Goal: Use online tool/utility: Utilize a website feature to perform a specific function

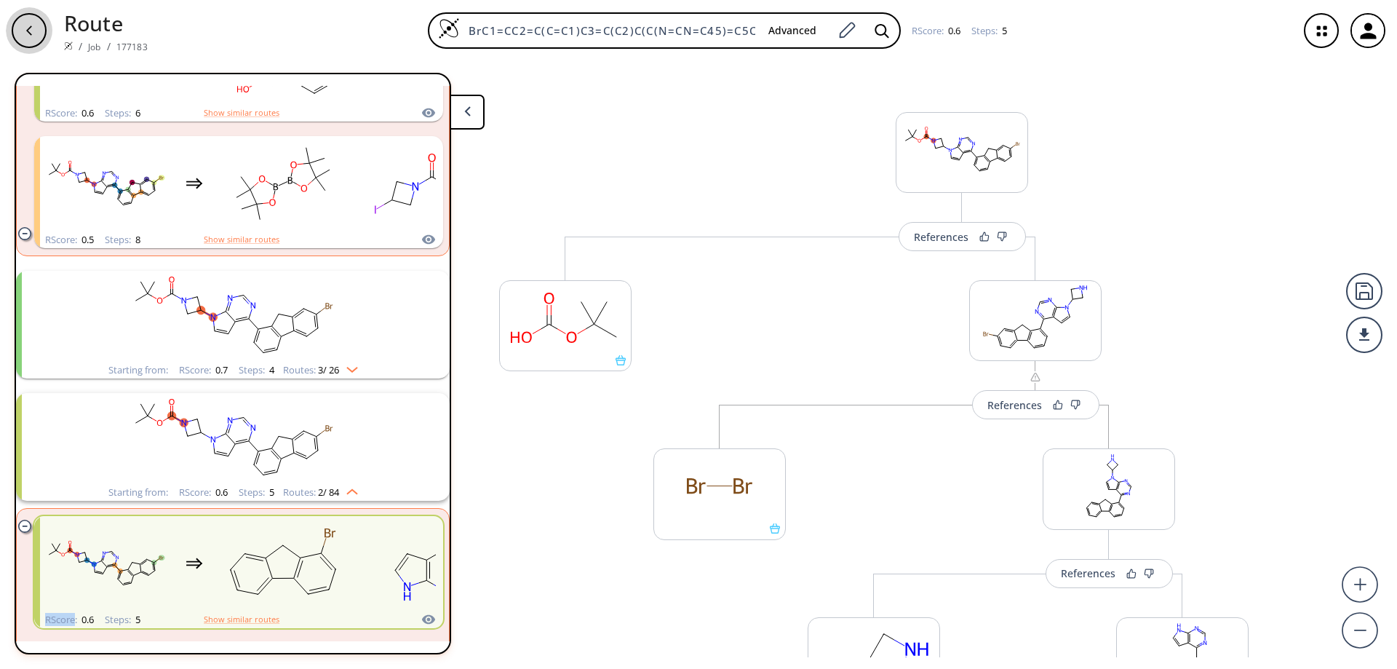
click at [21, 30] on div "button" at bounding box center [29, 30] width 35 height 35
click at [476, 114] on button at bounding box center [467, 112] width 35 height 35
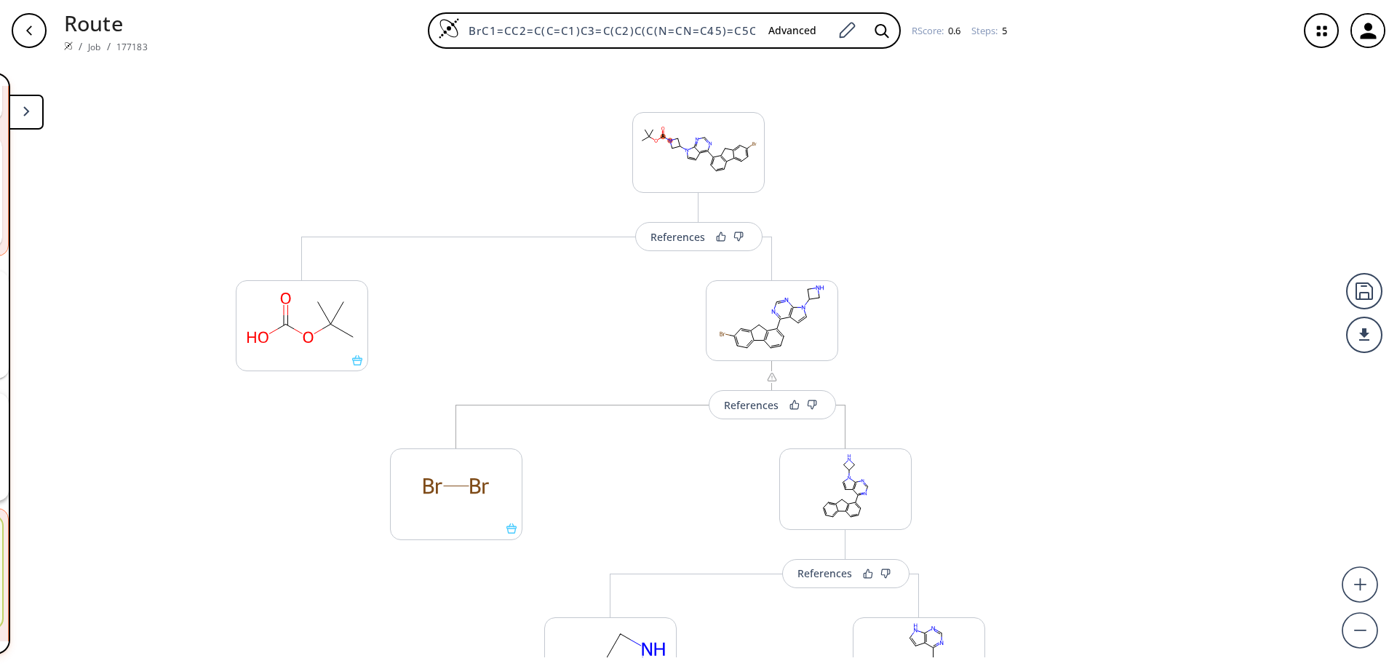
click at [42, 28] on div "button" at bounding box center [29, 30] width 35 height 35
click at [25, 28] on icon "button" at bounding box center [29, 31] width 12 height 12
click at [67, 44] on img at bounding box center [68, 45] width 9 height 9
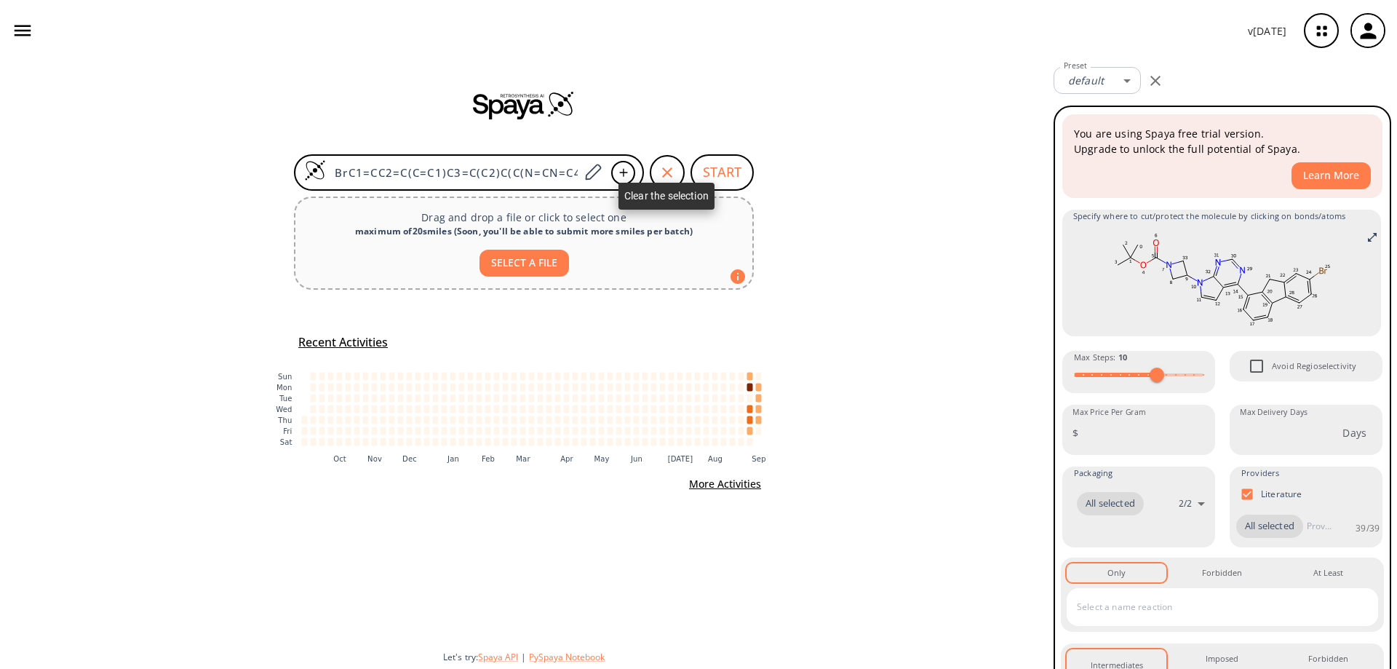
click at [670, 173] on icon "button" at bounding box center [667, 172] width 17 height 17
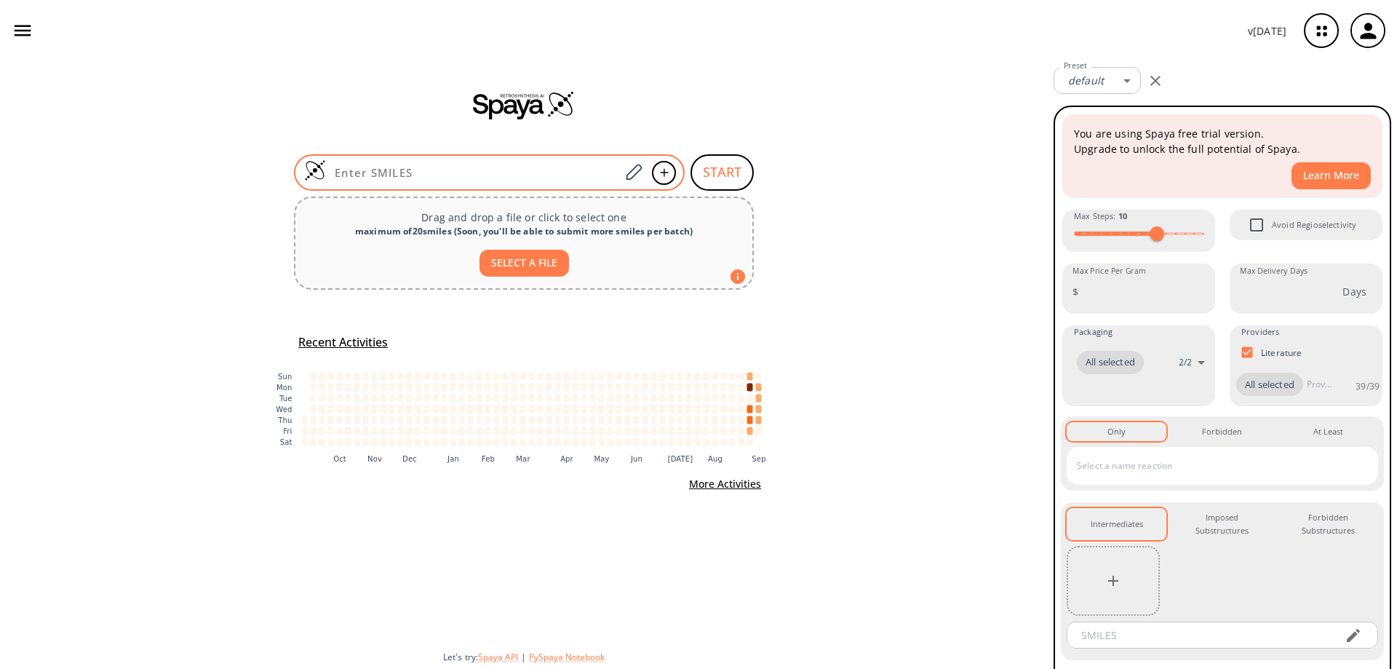
click at [397, 178] on input at bounding box center [473, 172] width 294 height 15
paste input "O=C(N1CC(N2C=CC3=C(C(C4=CC(CC5=C6C=CC=C5)=C6C=C4)=O)N=CN=C23)C1)OC(C)(C)C"
type input "O=C(N1CC(N2C=CC3=C(C(C4=CC(CC5=C6C=CC=C5)=C6C=C4)=O)N=CN=C23)C1)OC(C)(C)C"
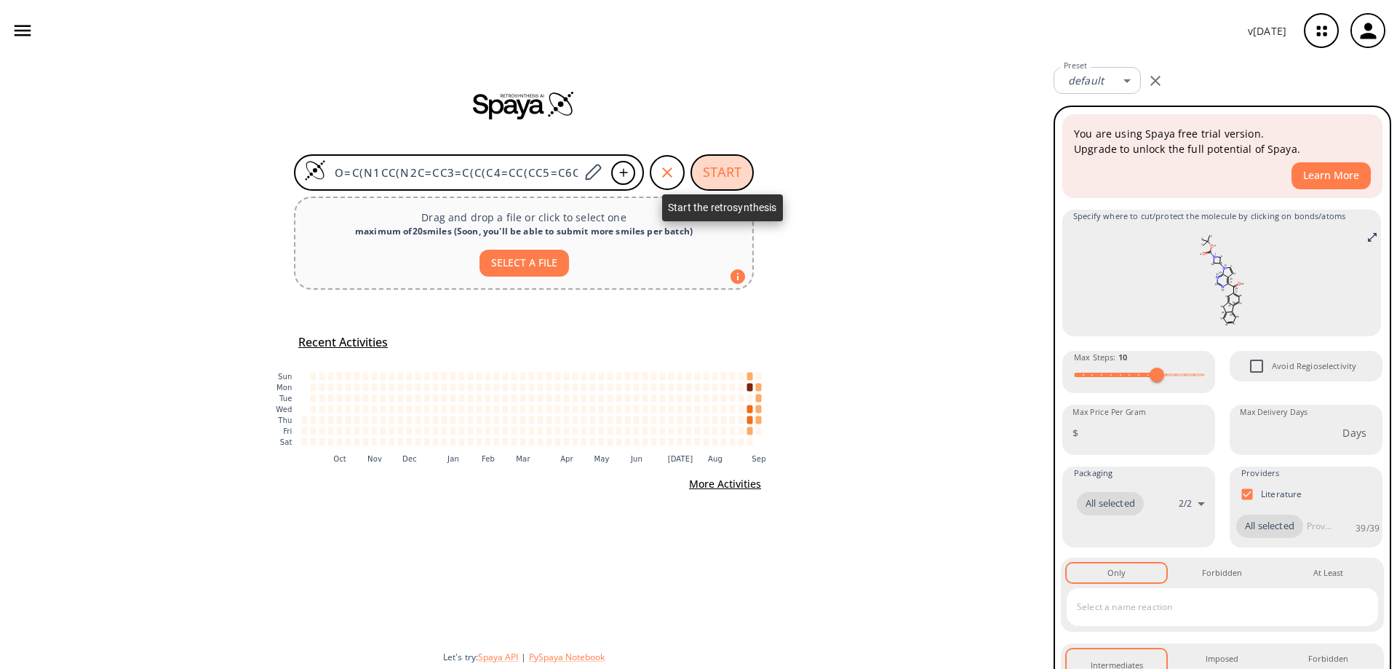
click at [723, 167] on button "START" at bounding box center [722, 172] width 63 height 36
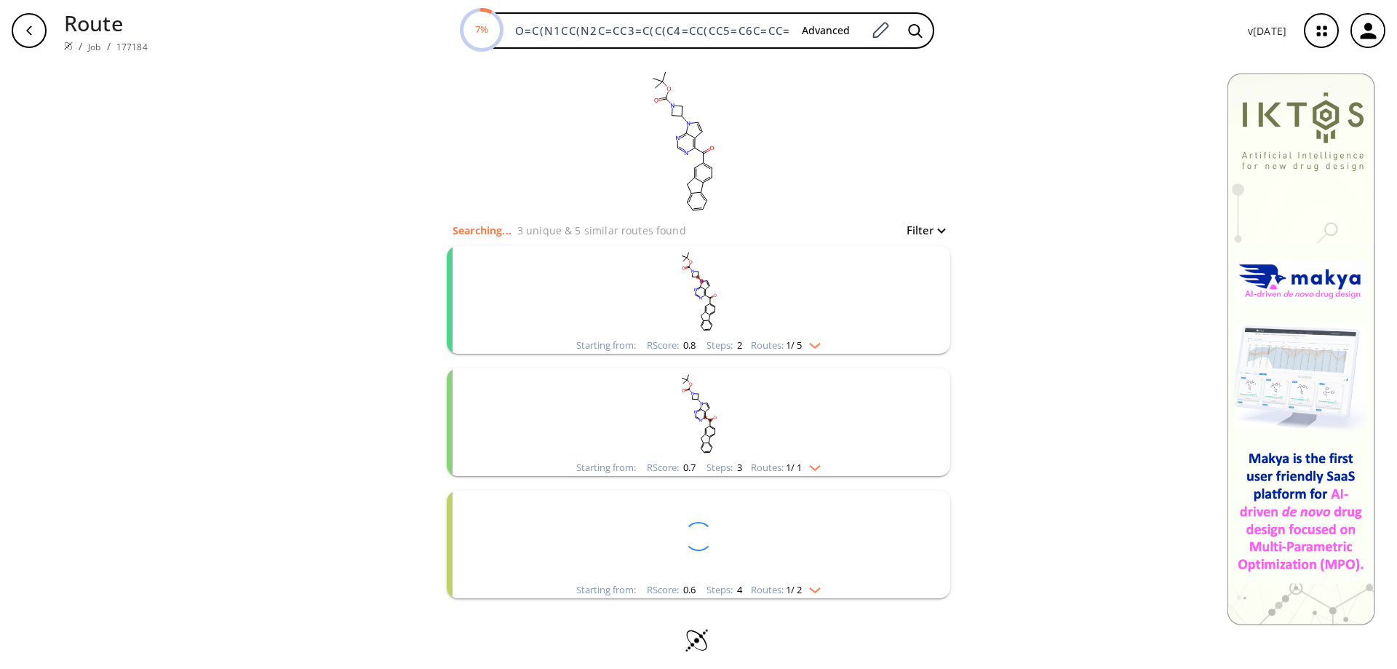
click at [713, 305] on icon "clusters" at bounding box center [712, 304] width 5 height 3
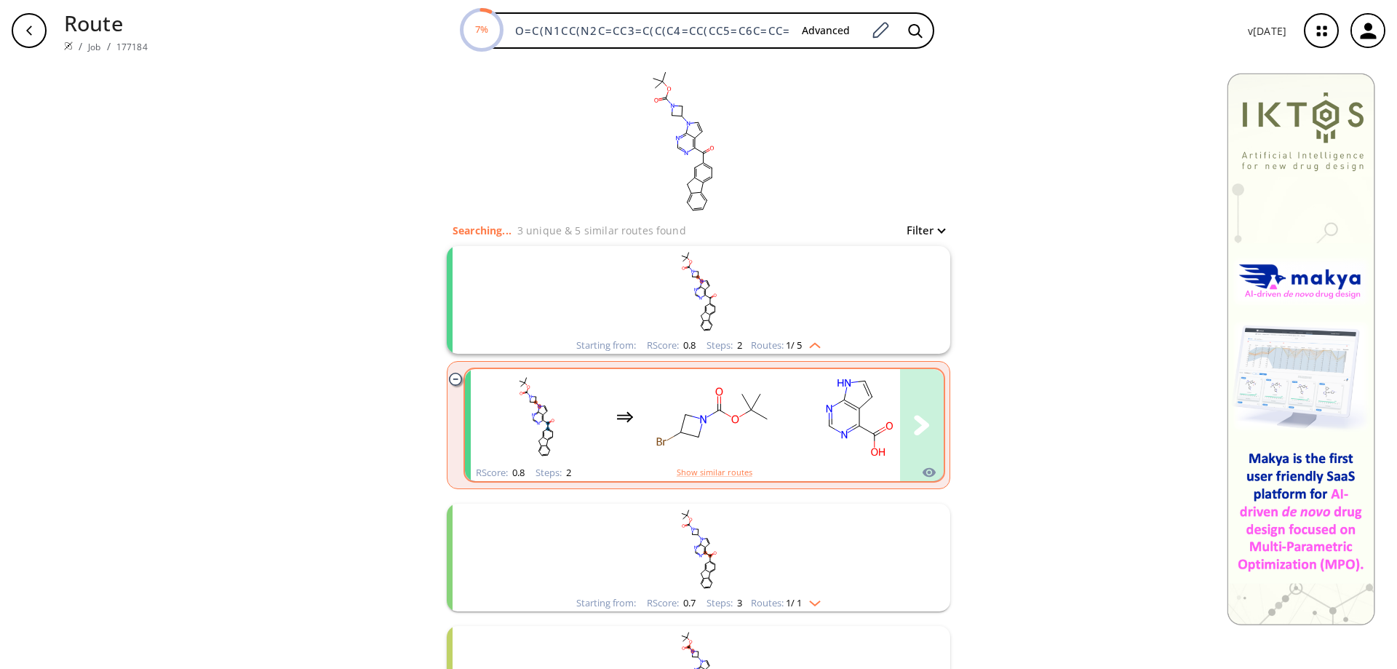
click at [708, 405] on rect "clusters" at bounding box center [713, 416] width 131 height 91
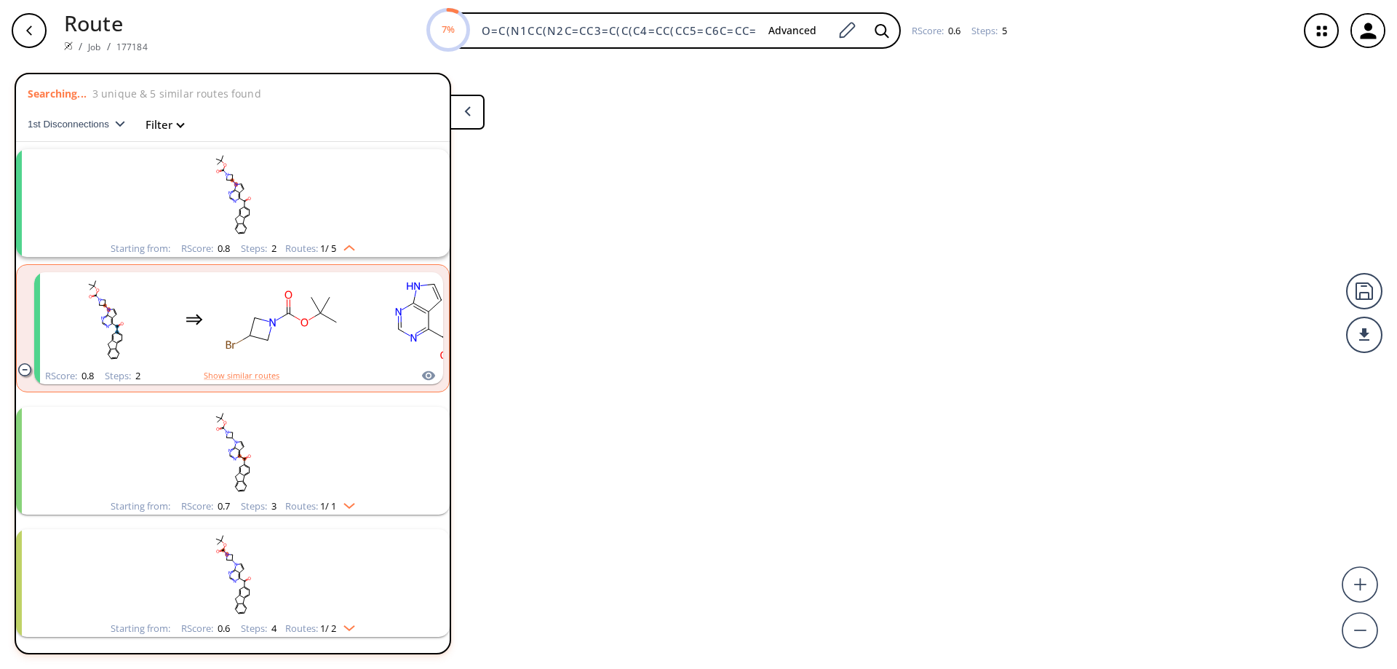
scroll to position [33, 0]
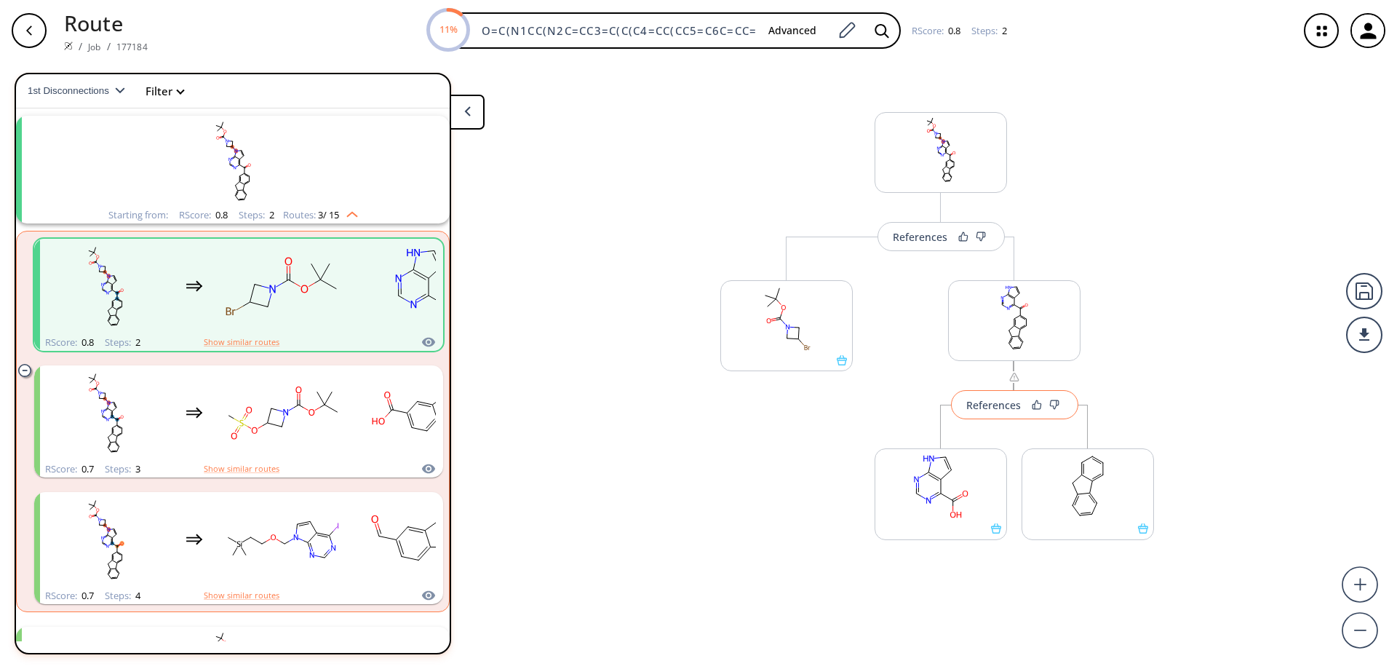
click at [1011, 407] on div "References" at bounding box center [993, 404] width 55 height 9
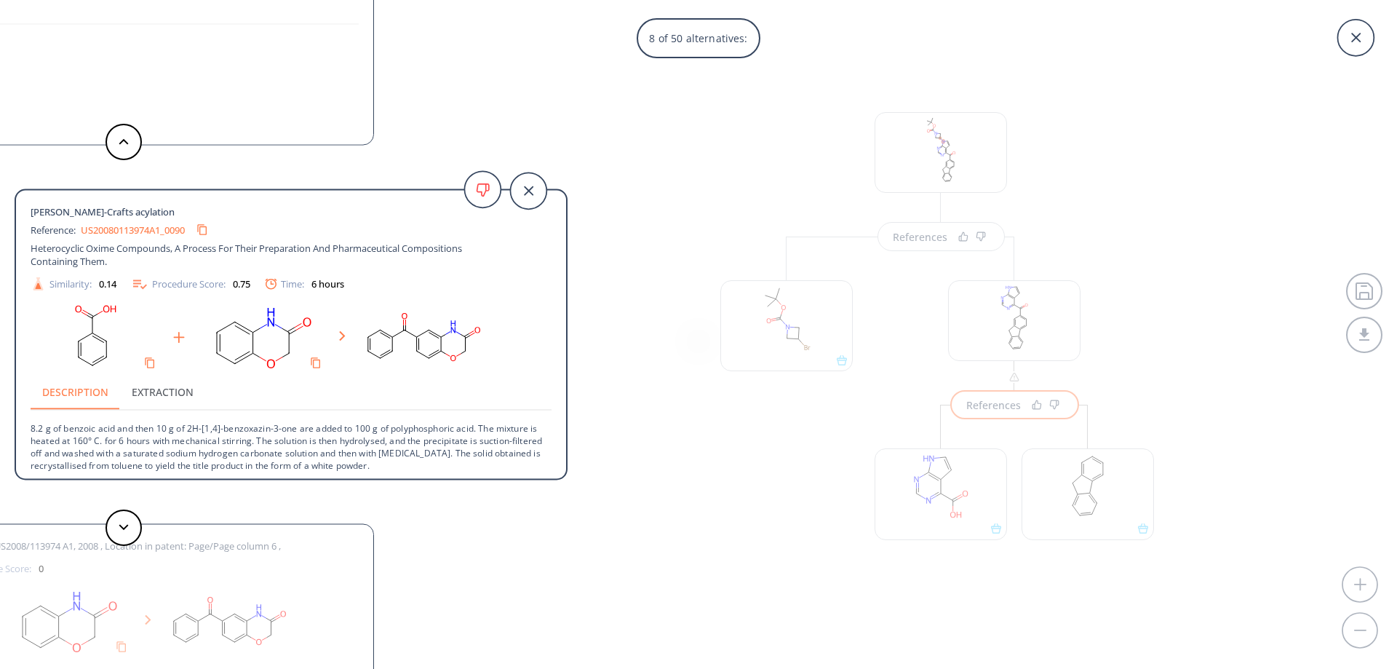
scroll to position [3, 0]
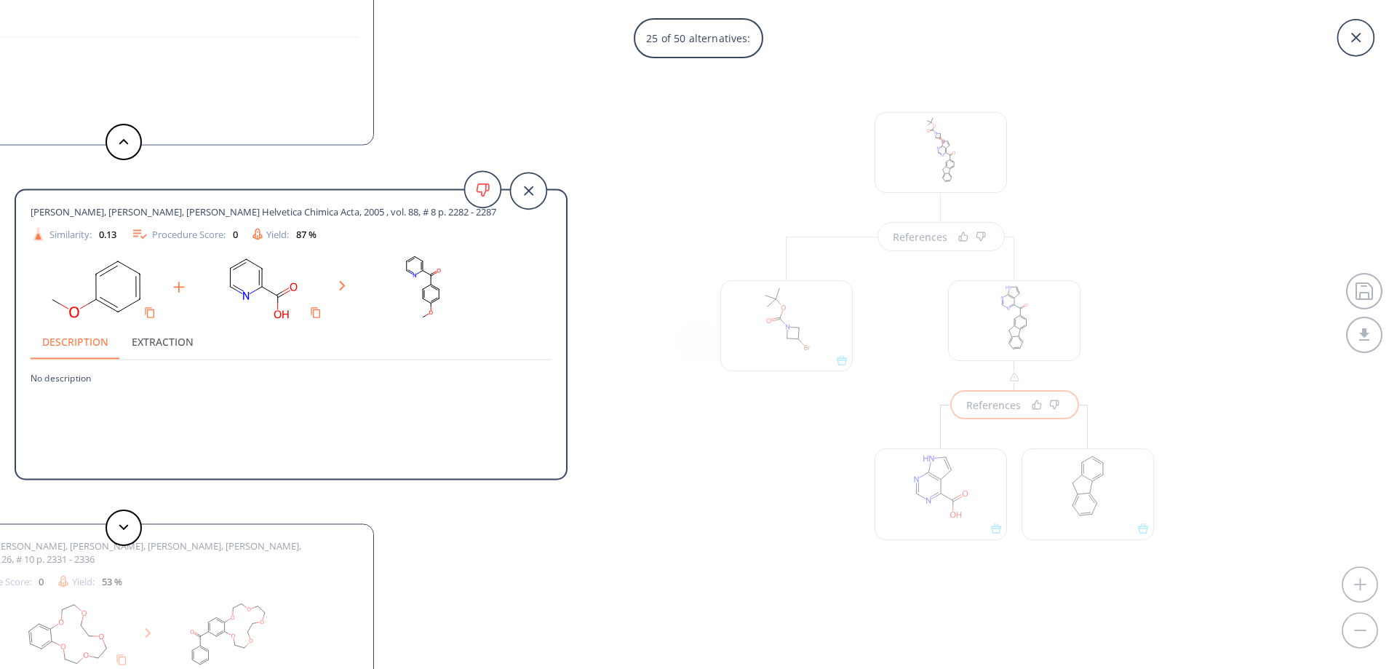
click at [727, 109] on div "25 of 50 alternatives: [PERSON_NAME], [PERSON_NAME], [PERSON_NAME], [PERSON_NAM…" at bounding box center [698, 334] width 1397 height 669
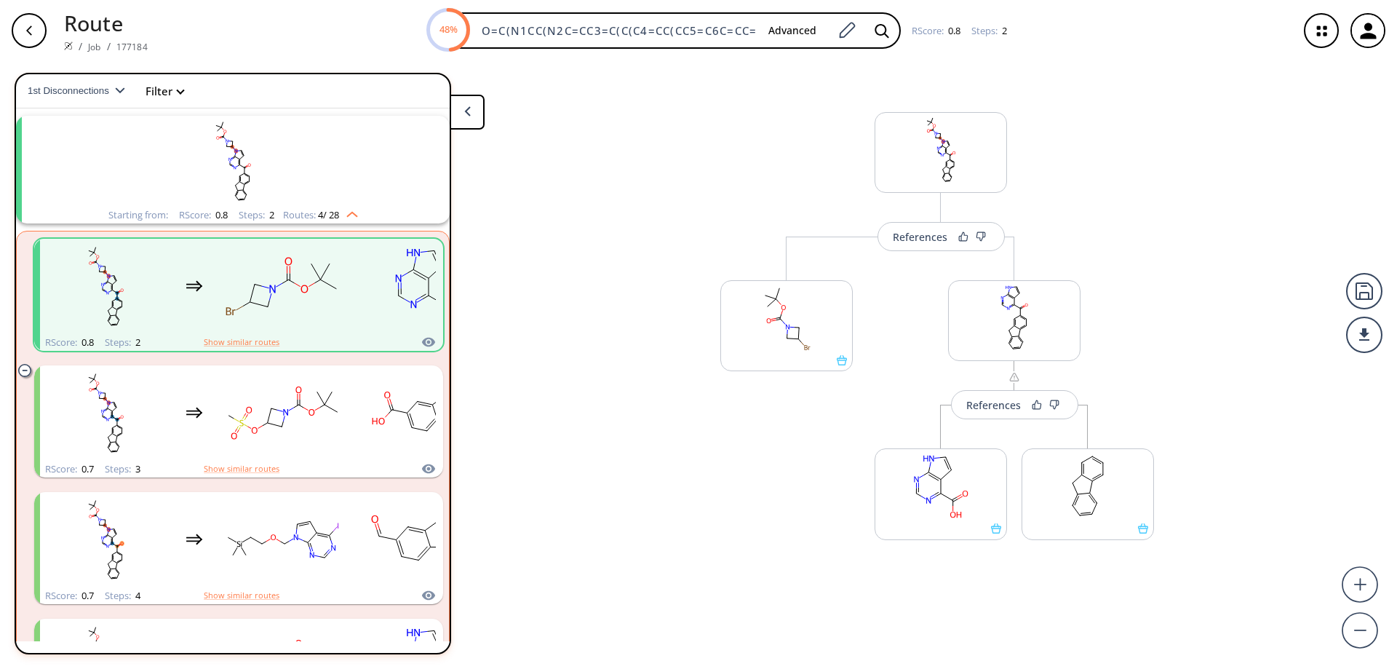
click at [462, 108] on button at bounding box center [467, 112] width 35 height 35
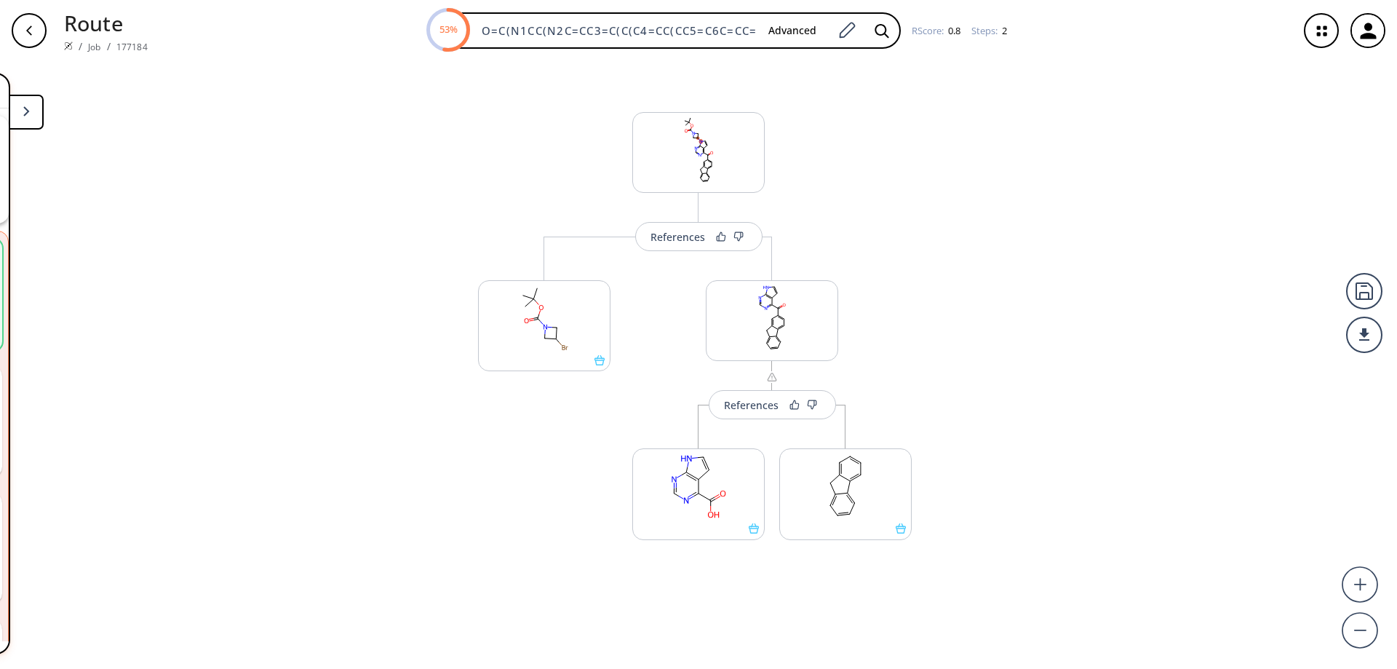
click at [39, 42] on div "button" at bounding box center [29, 30] width 35 height 35
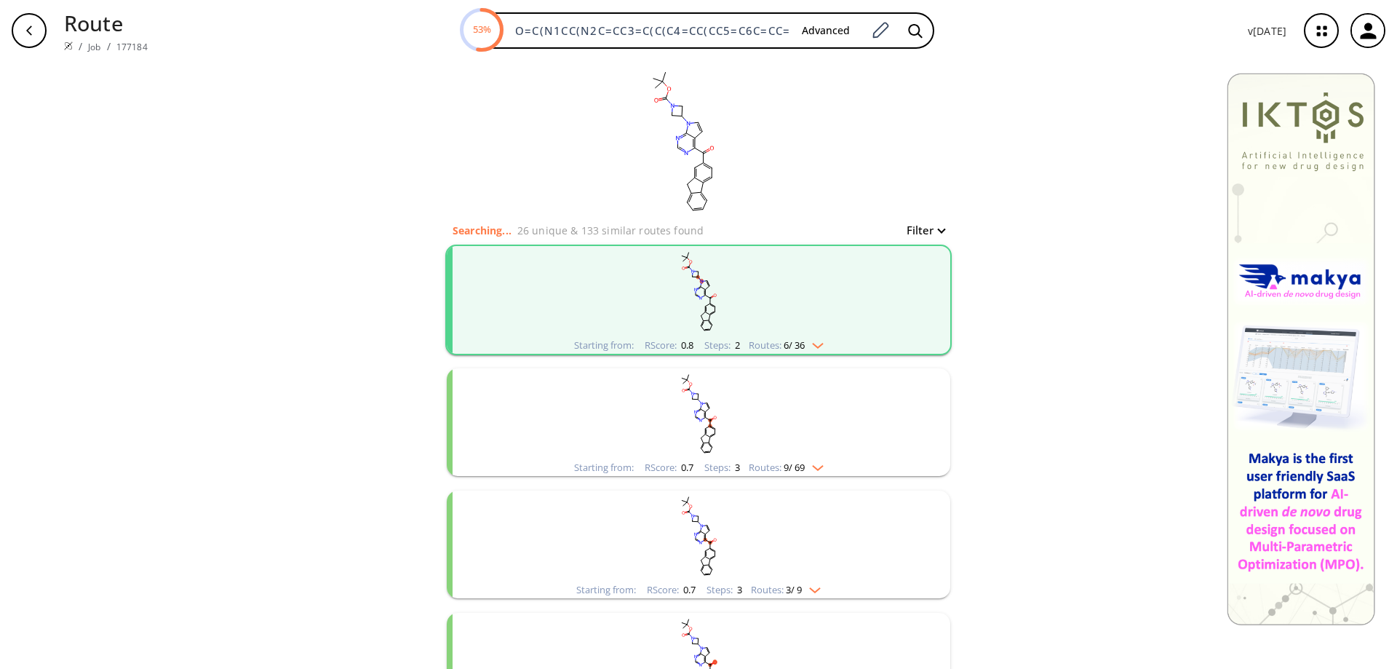
click at [703, 428] on rect "clusters" at bounding box center [698, 413] width 378 height 91
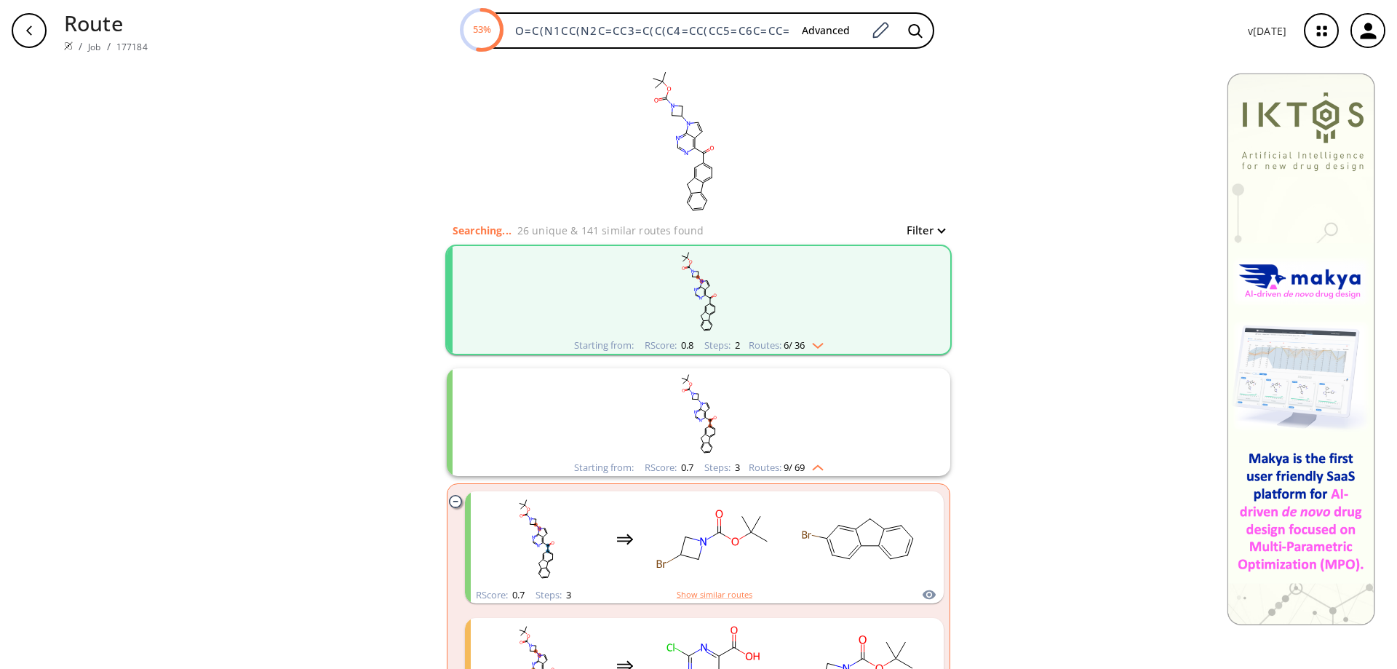
scroll to position [146, 0]
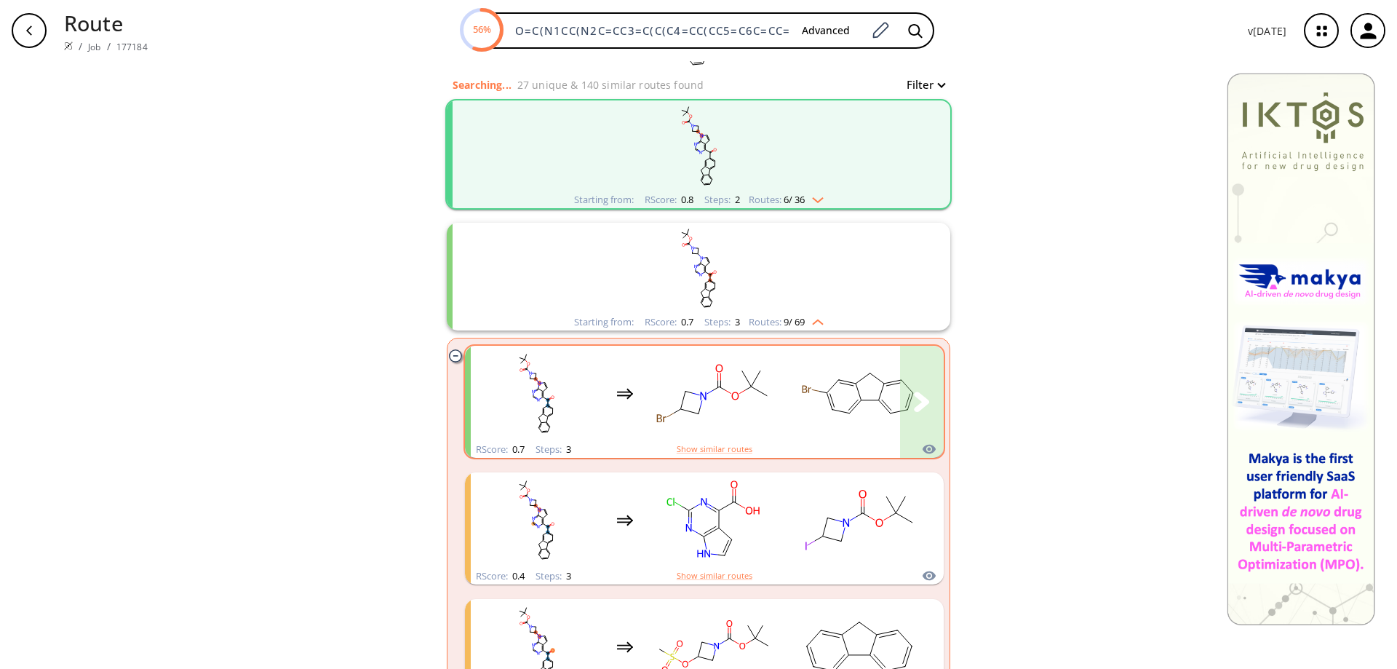
click at [760, 407] on rect "clusters" at bounding box center [713, 393] width 131 height 91
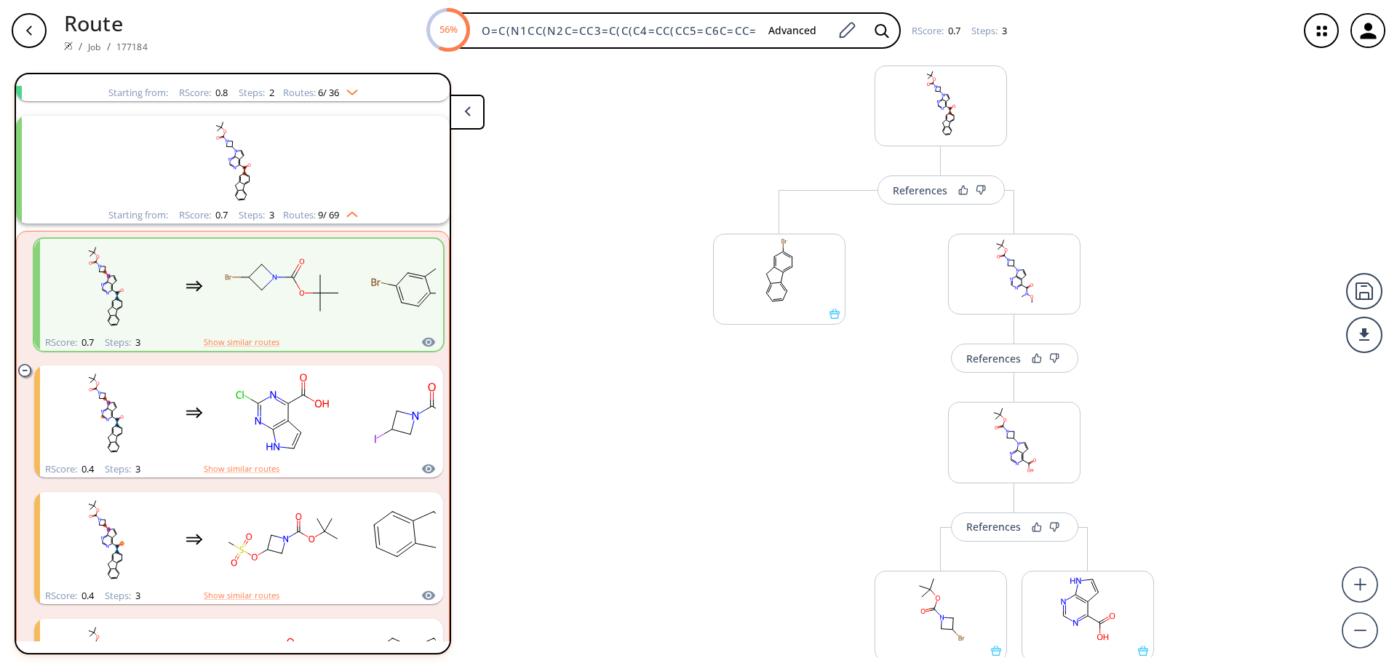
scroll to position [12, 0]
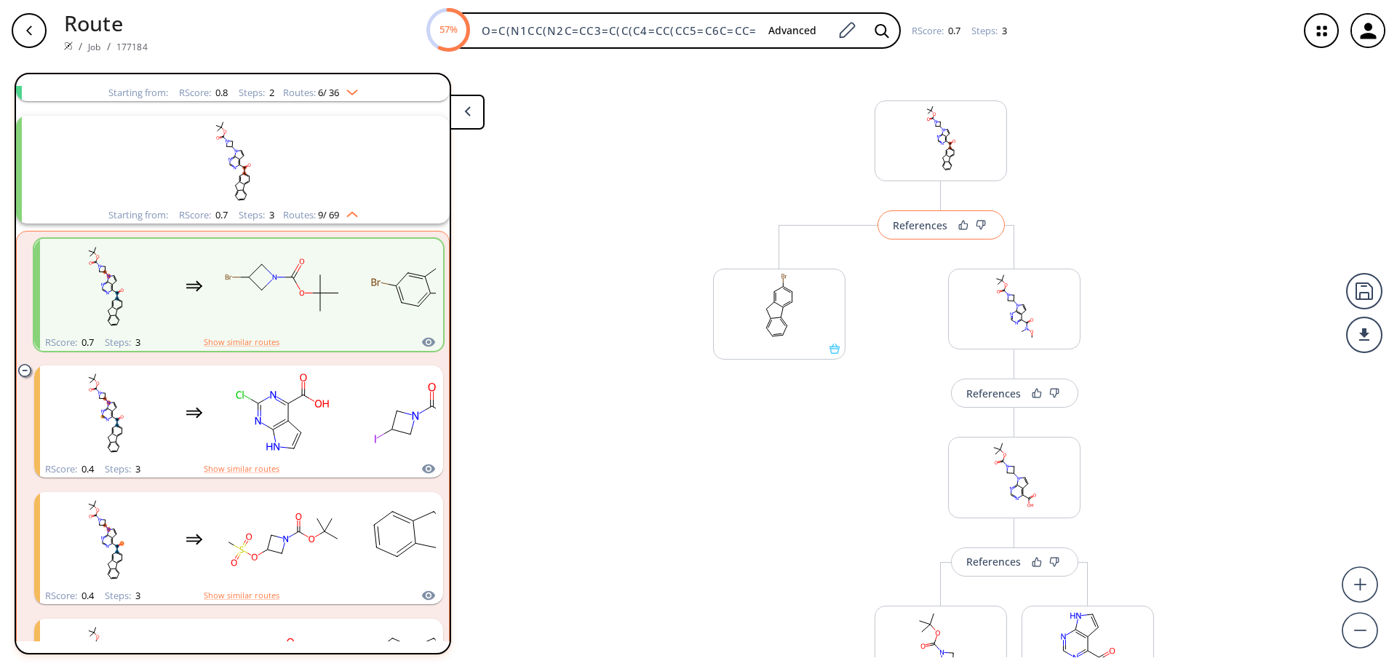
click at [925, 232] on button "References" at bounding box center [941, 224] width 127 height 29
